Goal: Task Accomplishment & Management: Use online tool/utility

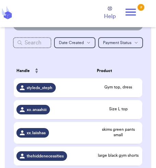
scroll to position [103, 0]
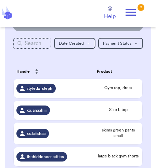
click at [132, 12] on icon at bounding box center [130, 12] width 10 height 7
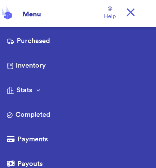
scroll to position [11, 0]
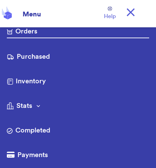
click at [44, 57] on link "Purchased" at bounding box center [78, 57] width 142 height 11
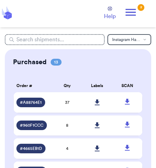
click at [68, 104] on span "37" at bounding box center [67, 102] width 4 height 4
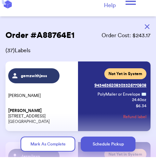
click at [146, 33] on button "button" at bounding box center [146, 37] width 15 height 15
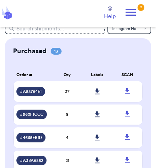
click at [128, 13] on icon at bounding box center [131, 12] width 14 height 14
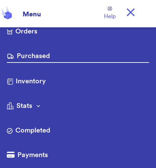
scroll to position [0, 0]
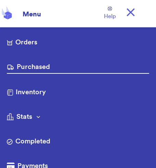
click at [32, 42] on link "Orders" at bounding box center [78, 43] width 142 height 11
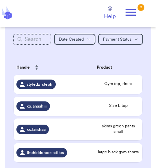
scroll to position [111, 0]
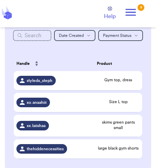
click at [87, 152] on div "thehiddenecessities" at bounding box center [53, 149] width 75 height 10
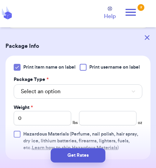
scroll to position [278, 0]
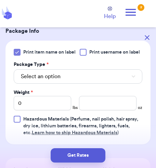
click at [91, 74] on button "Select an option" at bounding box center [78, 76] width 128 height 14
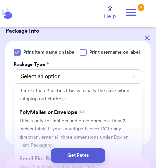
scroll to position [32, 0]
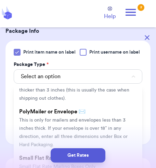
click at [91, 119] on span "This is only for mailers and envelopes less than 3 inches thick. If your envelo…" at bounding box center [73, 132] width 108 height 29
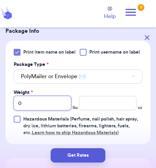
click at [49, 105] on input "0" at bounding box center [42, 103] width 57 height 14
type input "00"
type input "0"
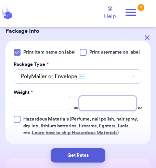
click at [115, 97] on input "number" at bounding box center [107, 103] width 57 height 14
type input "5.2"
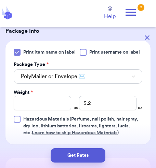
click at [85, 153] on button "Get Rates" at bounding box center [78, 155] width 55 height 14
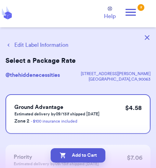
click at [80, 155] on button "Add to Cart" at bounding box center [78, 155] width 55 height 14
